Goal: Information Seeking & Learning: Check status

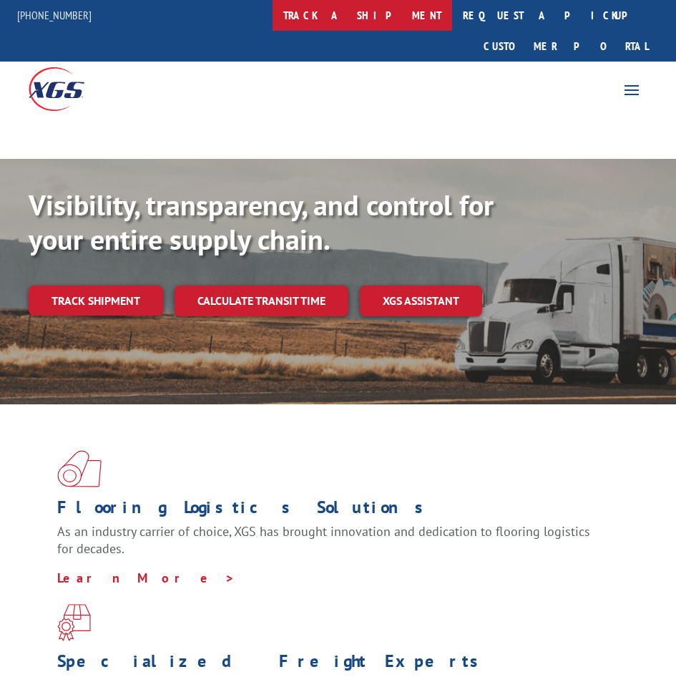
click at [422, 16] on link "track a shipment" at bounding box center [363, 15] width 180 height 31
click at [381, 9] on link "track a shipment" at bounding box center [363, 15] width 180 height 31
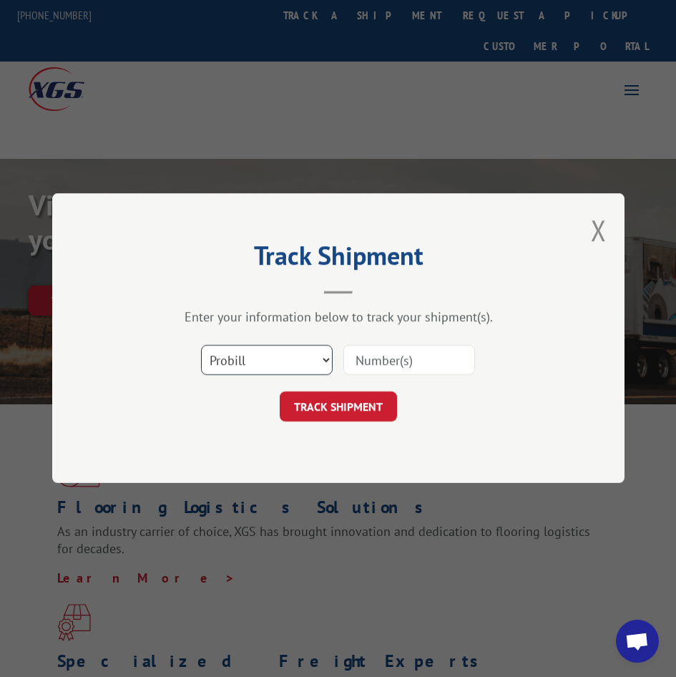
click at [268, 368] on select "Select category... Probill BOL PO" at bounding box center [267, 361] width 132 height 30
select select "po"
click at [201, 346] on select "Select category... Probill BOL PO" at bounding box center [267, 361] width 132 height 30
click at [421, 362] on input at bounding box center [410, 361] width 132 height 30
type input "08543828"
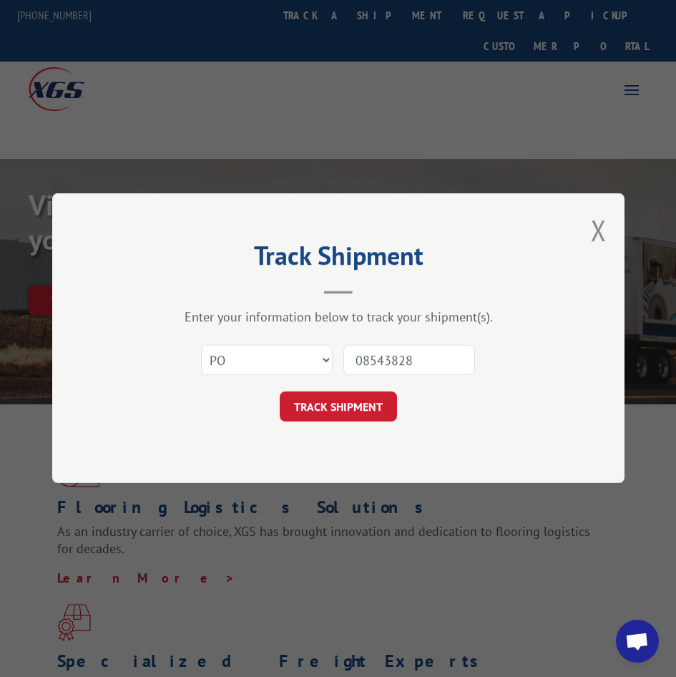
click button "TRACK SHIPMENT" at bounding box center [338, 407] width 117 height 30
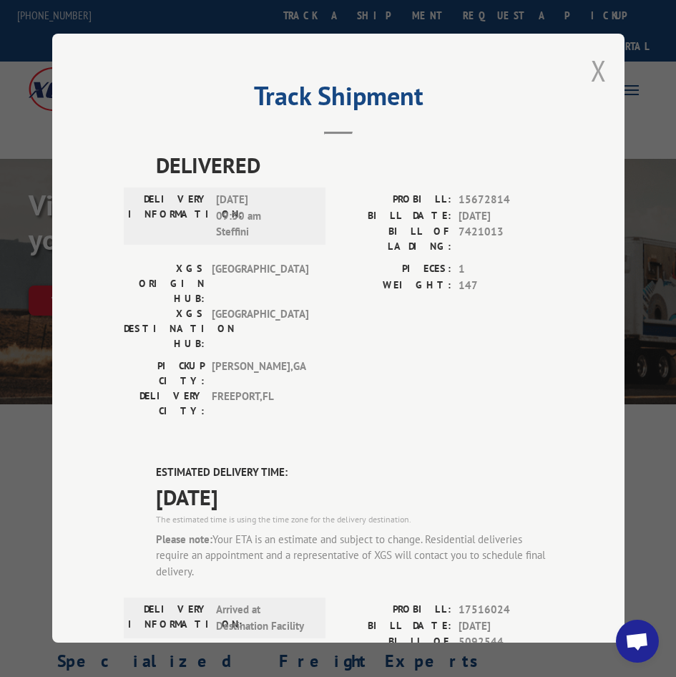
click at [591, 68] on button "Close modal" at bounding box center [599, 71] width 16 height 38
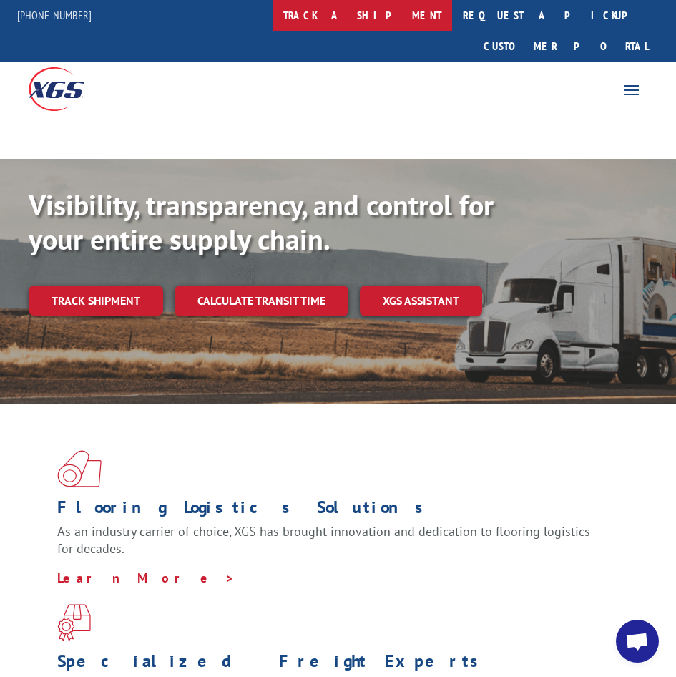
click at [372, 8] on link "track a shipment" at bounding box center [363, 15] width 180 height 31
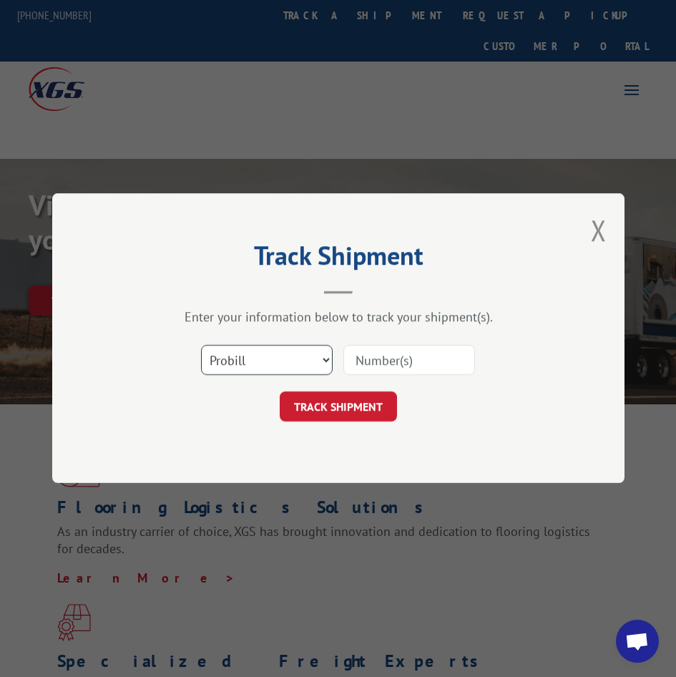
click at [236, 364] on select "Select category... Probill BOL PO" at bounding box center [267, 361] width 132 height 30
select select "po"
click at [201, 346] on select "Select category... Probill BOL PO" at bounding box center [267, 361] width 132 height 30
click at [382, 368] on input at bounding box center [410, 361] width 132 height 30
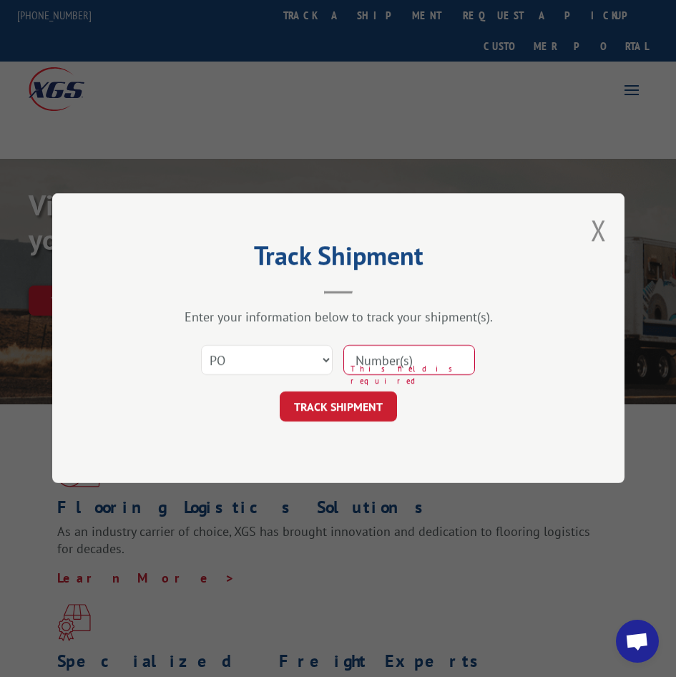
click at [391, 361] on input at bounding box center [410, 361] width 132 height 30
paste input "43516218"
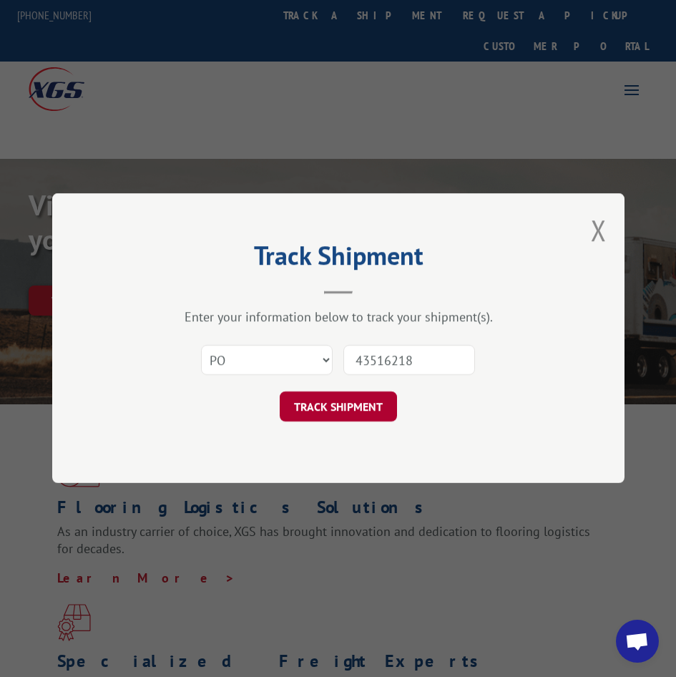
type input "43516218"
click at [355, 404] on button "TRACK SHIPMENT" at bounding box center [338, 407] width 117 height 30
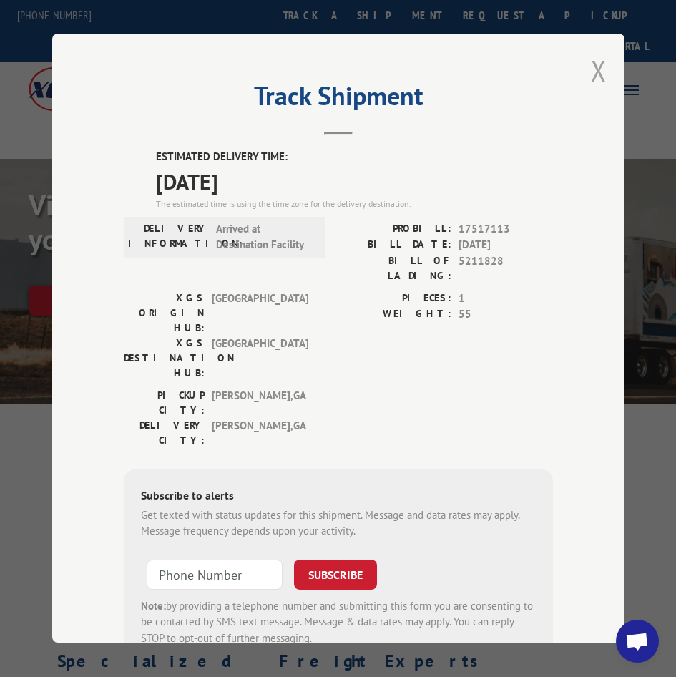
click at [594, 66] on button "Close modal" at bounding box center [599, 71] width 16 height 38
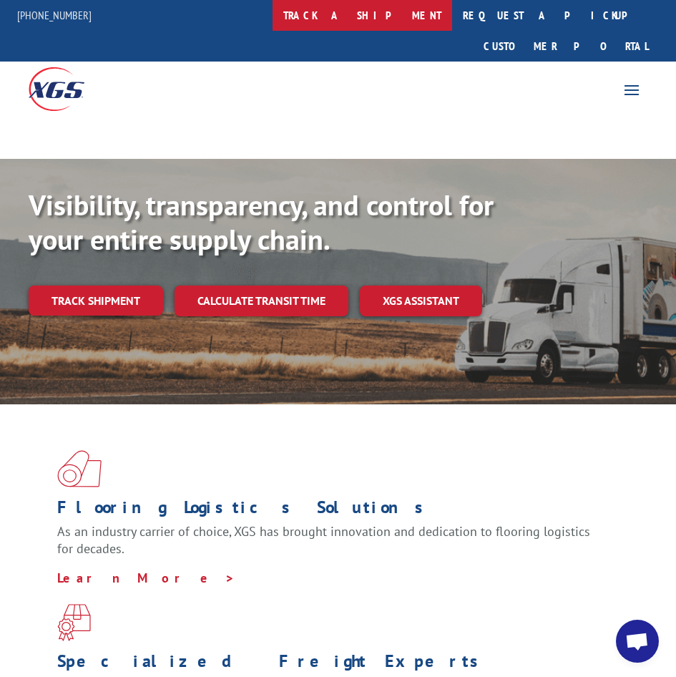
click at [371, 14] on link "track a shipment" at bounding box center [363, 15] width 180 height 31
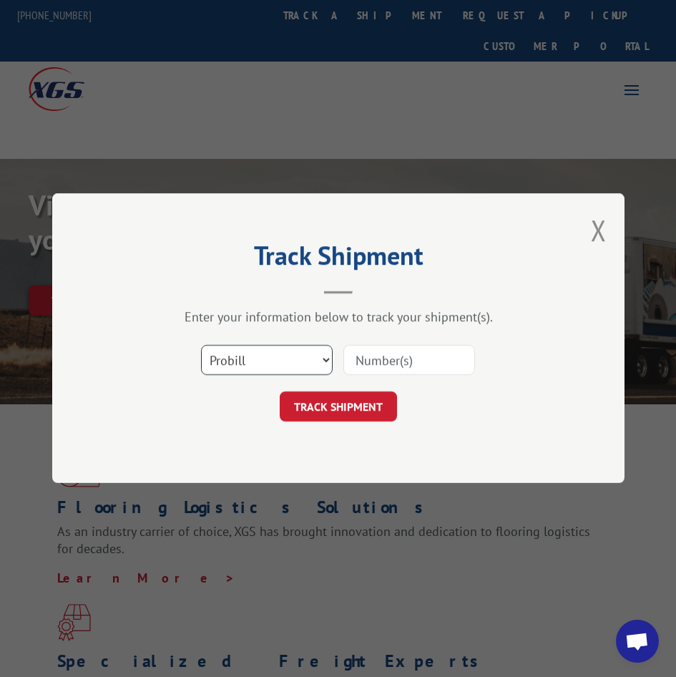
drag, startPoint x: 256, startPoint y: 350, endPoint x: 259, endPoint y: 363, distance: 13.2
click at [256, 350] on select "Select category... Probill BOL PO" at bounding box center [267, 361] width 132 height 30
select select "po"
click at [201, 346] on select "Select category... Probill BOL PO" at bounding box center [267, 361] width 132 height 30
click at [374, 364] on input at bounding box center [410, 361] width 132 height 30
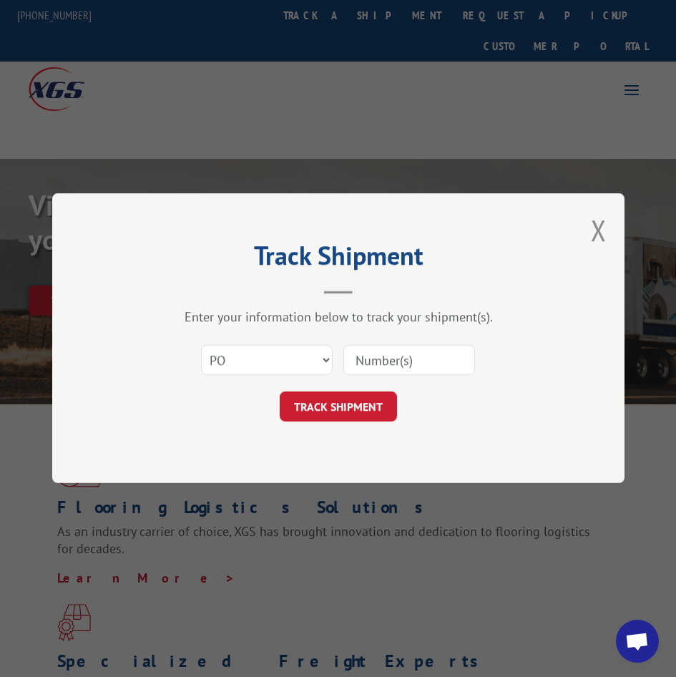
paste input "08476717"
type input "08476717"
click at [348, 404] on button "TRACK SHIPMENT" at bounding box center [338, 407] width 117 height 30
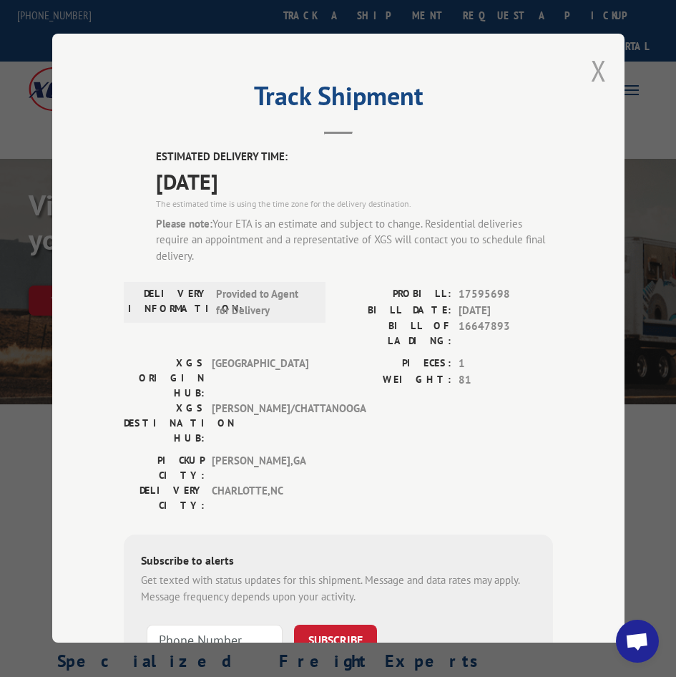
click at [591, 67] on button "Close modal" at bounding box center [599, 71] width 16 height 38
